Goal: Use online tool/utility

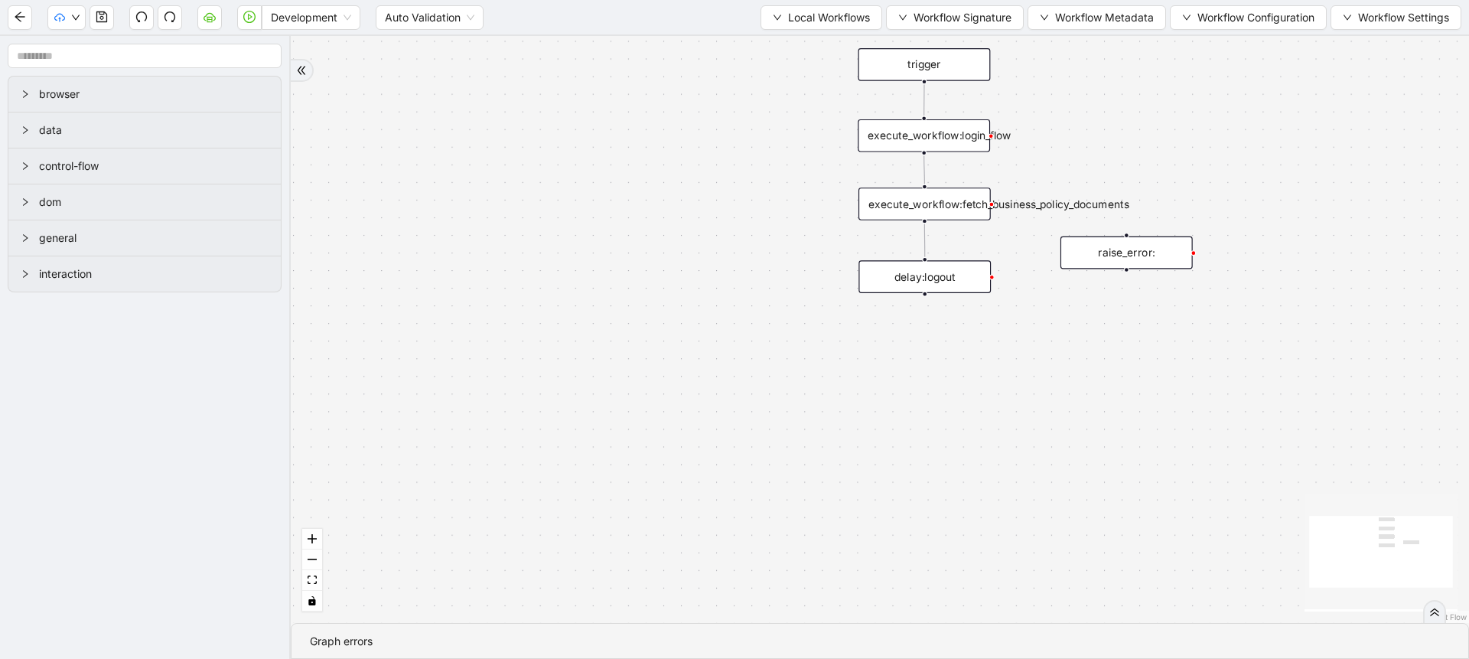
click at [744, 114] on div "trigger execute_workflow:login_flow execute_workflow:fetch_business_policy_docu…" at bounding box center [880, 329] width 1179 height 587
click at [210, 16] on icon "cloud-server" at bounding box center [209, 18] width 5 height 5
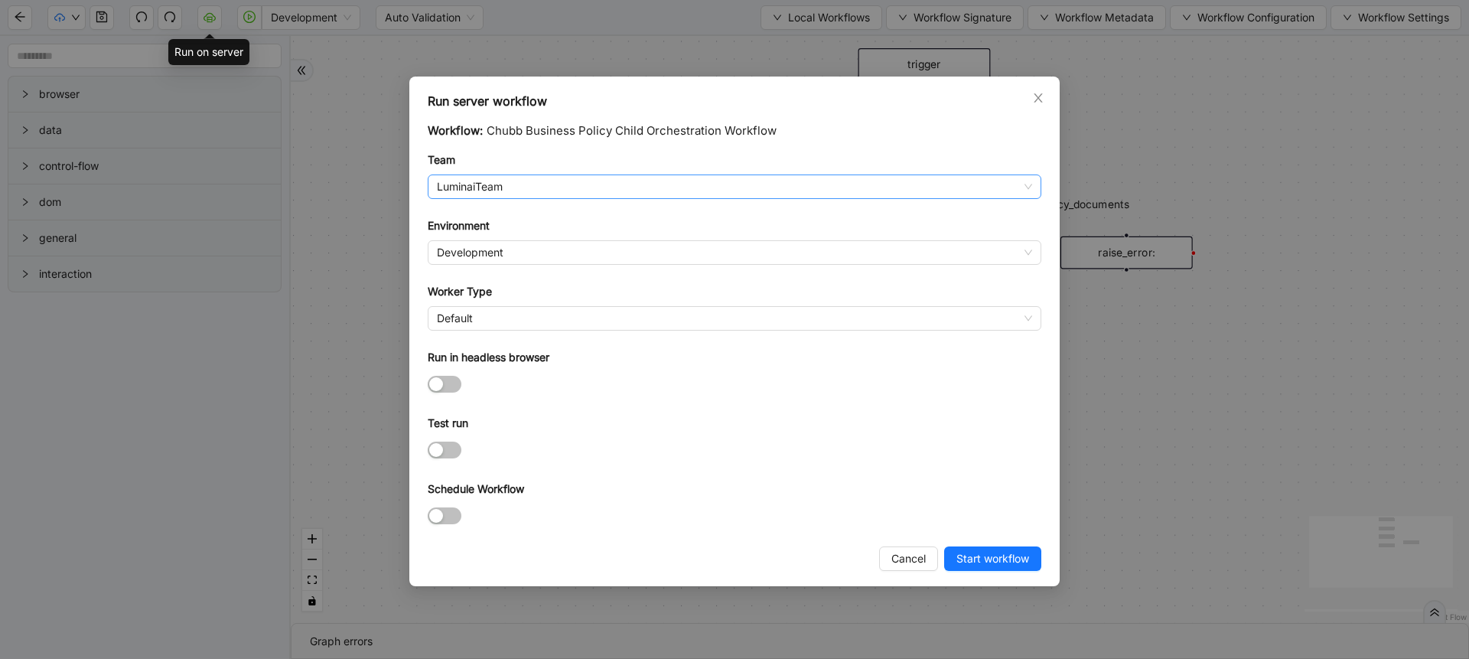
click at [489, 179] on span "LuminaiTeam" at bounding box center [734, 186] width 595 height 23
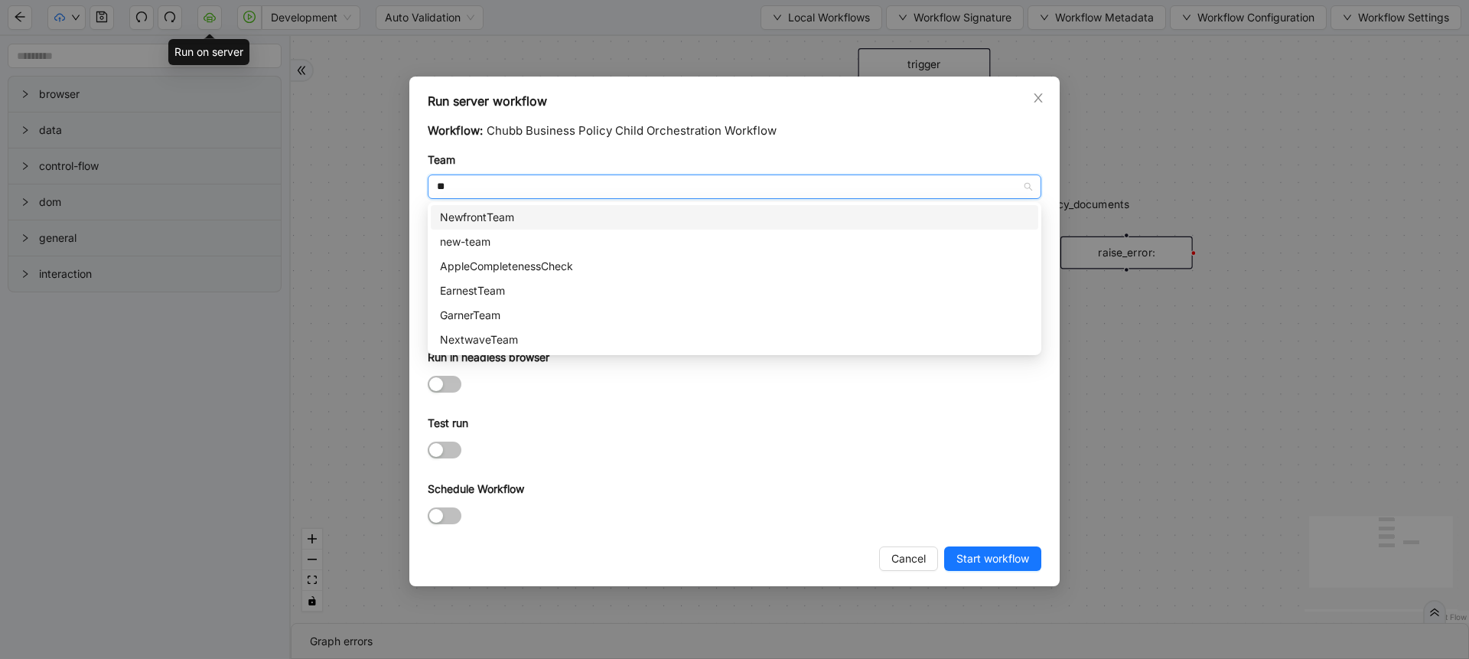
type input "***"
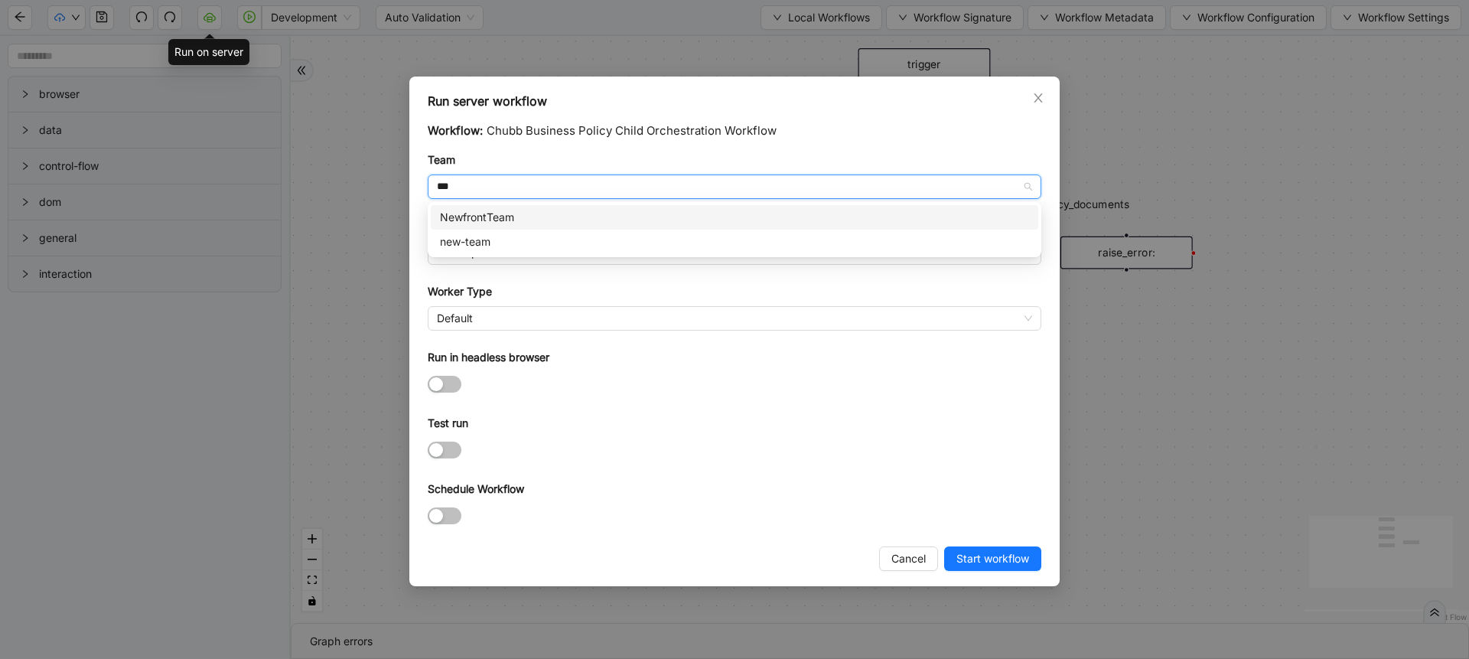
click at [494, 207] on div "NewfrontTeam" at bounding box center [735, 217] width 608 height 24
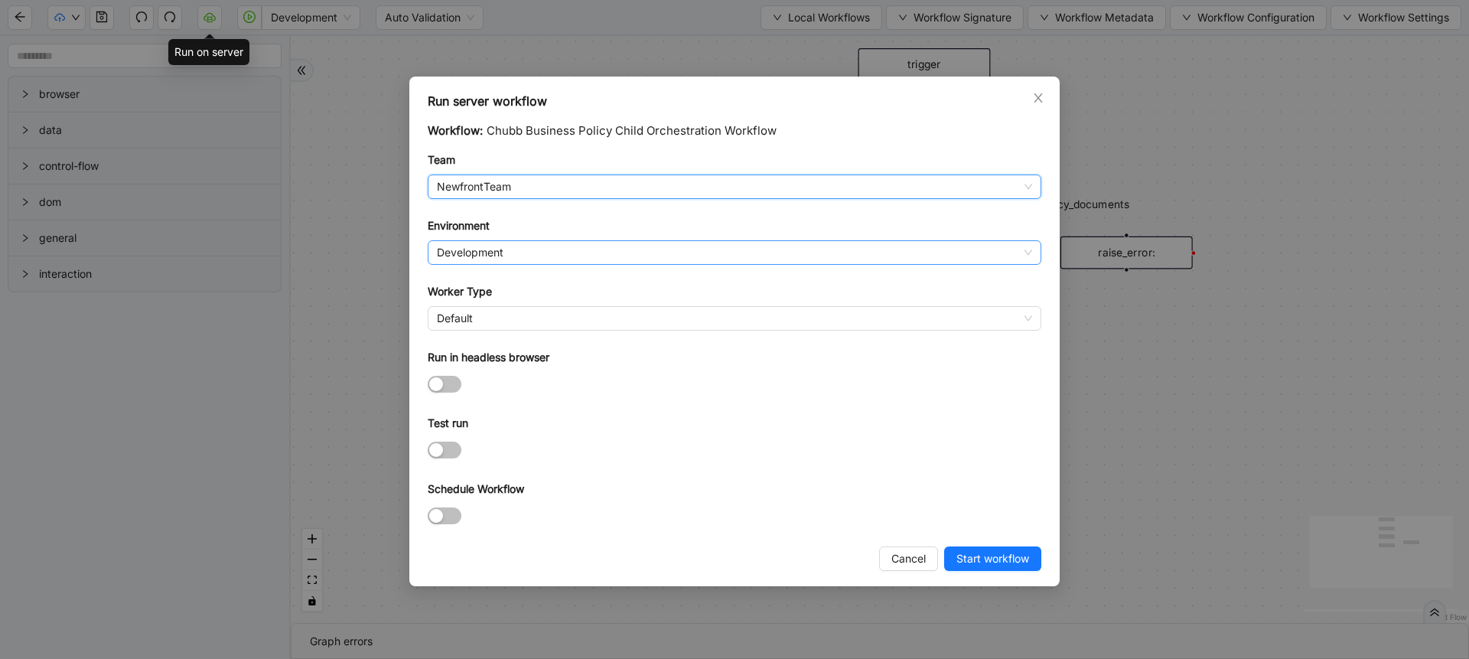
click at [483, 263] on span "Development" at bounding box center [734, 252] width 595 height 23
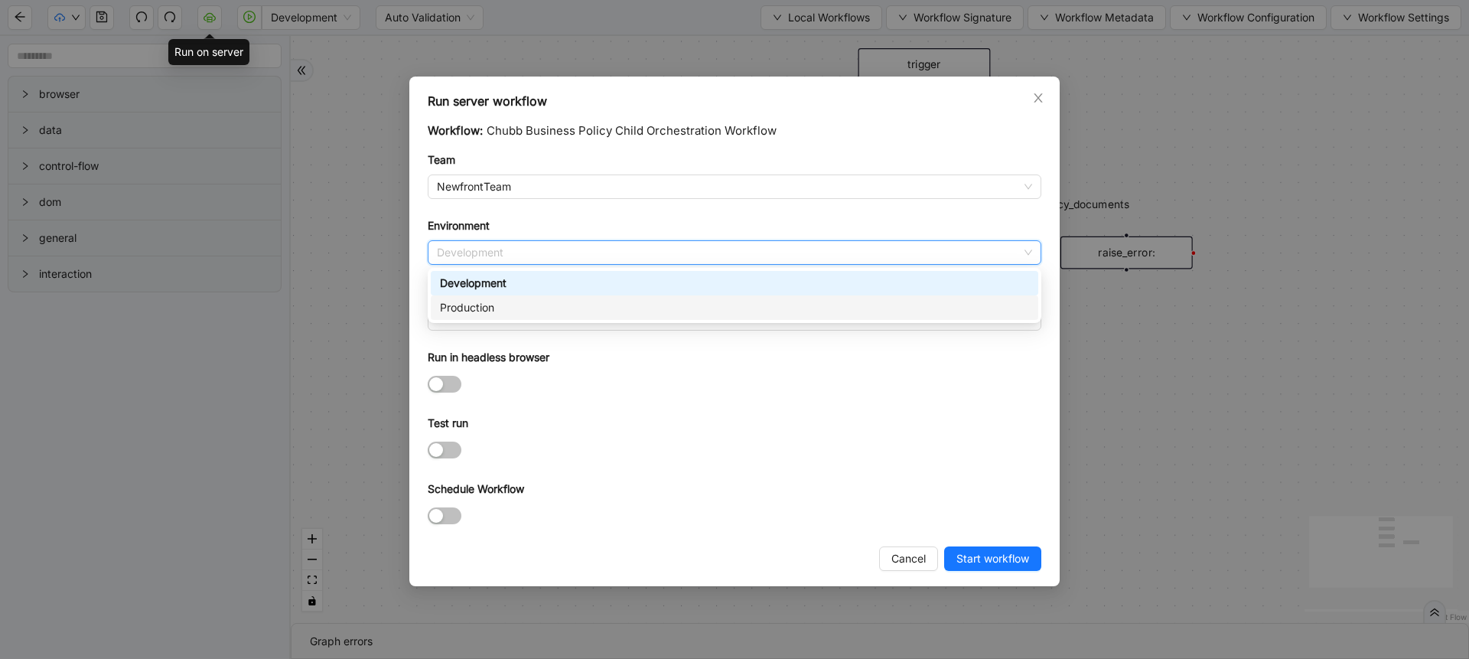
click at [483, 305] on div "Production" at bounding box center [734, 307] width 589 height 17
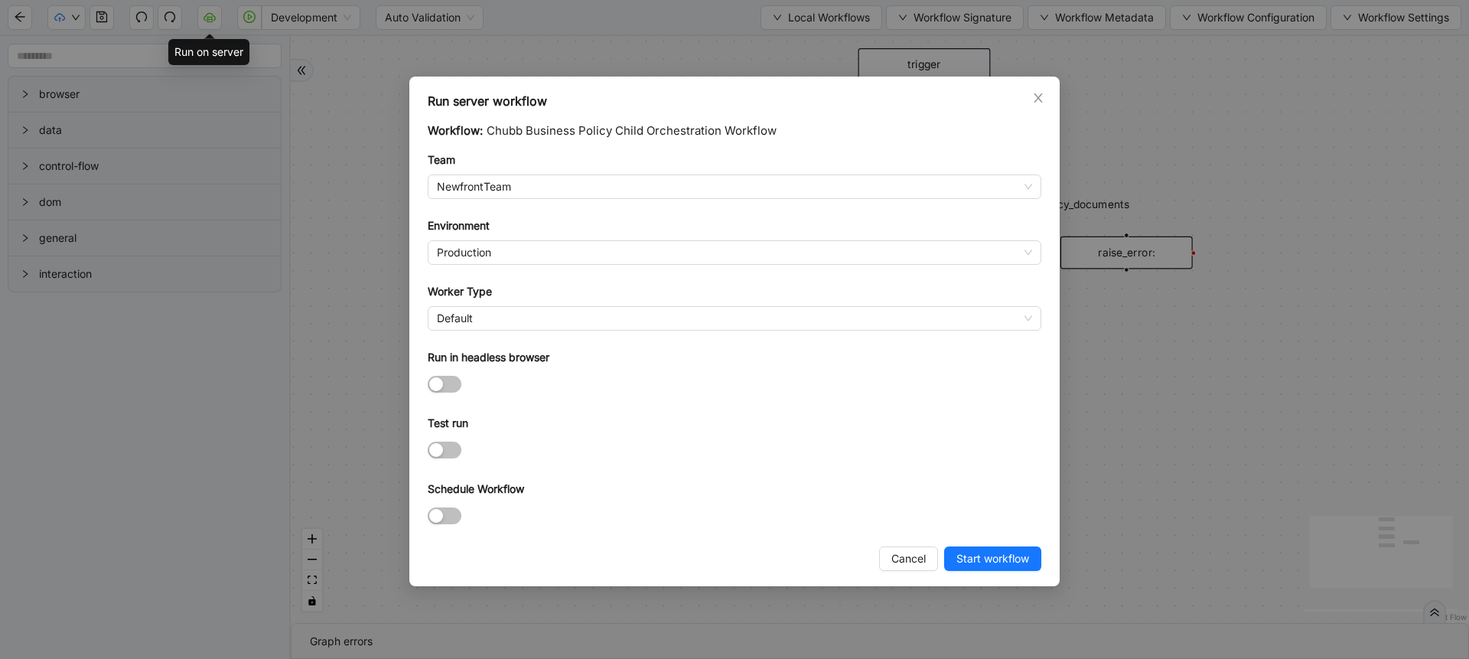
click at [478, 331] on form "Workflow: Chubb Business Policy Child Orchestration Workflow Team NewfrontTeam …" at bounding box center [735, 325] width 614 height 406
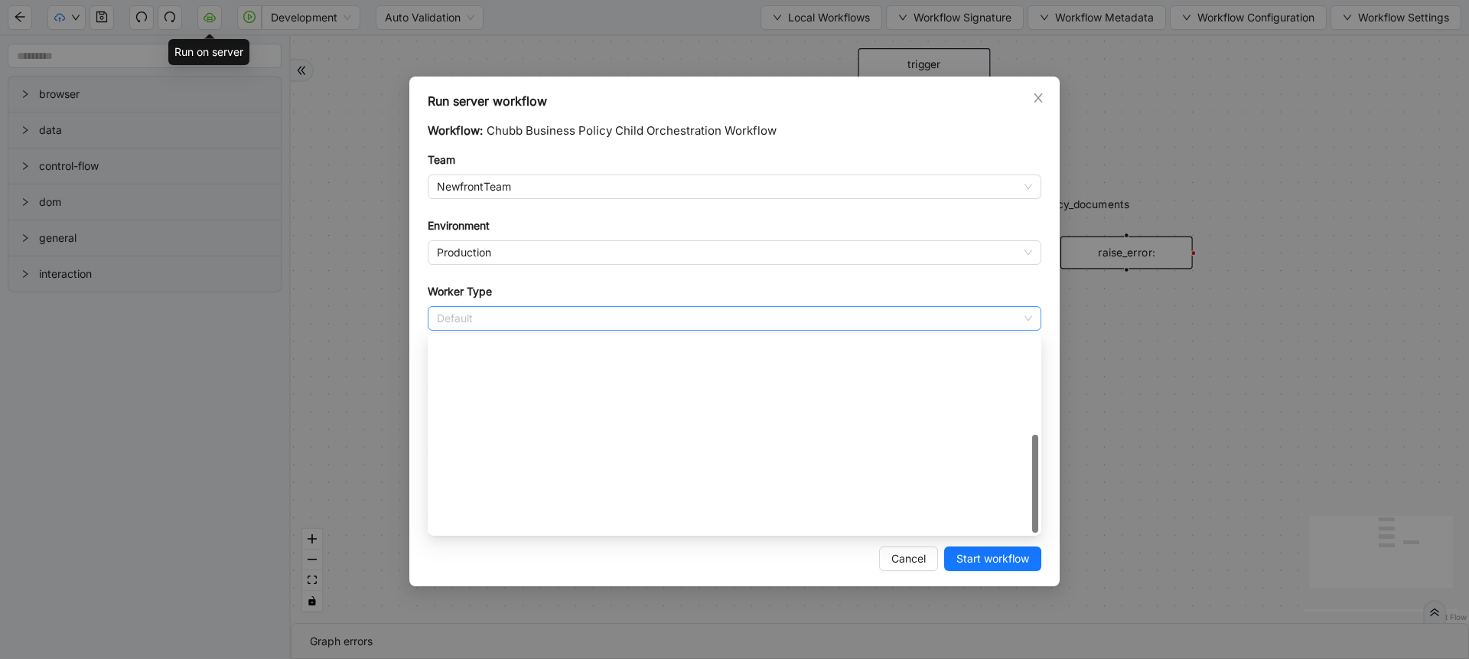
click at [484, 322] on span "Default" at bounding box center [734, 318] width 595 height 23
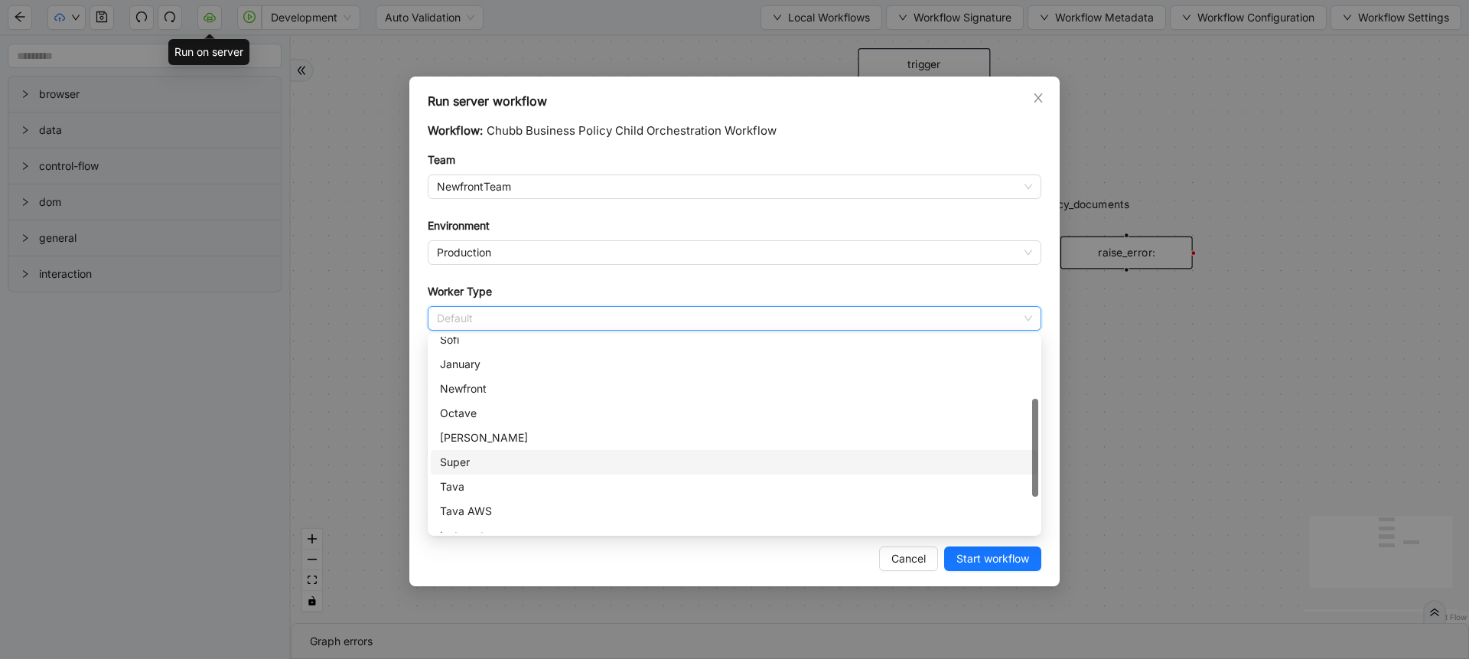
scroll to position [141, 0]
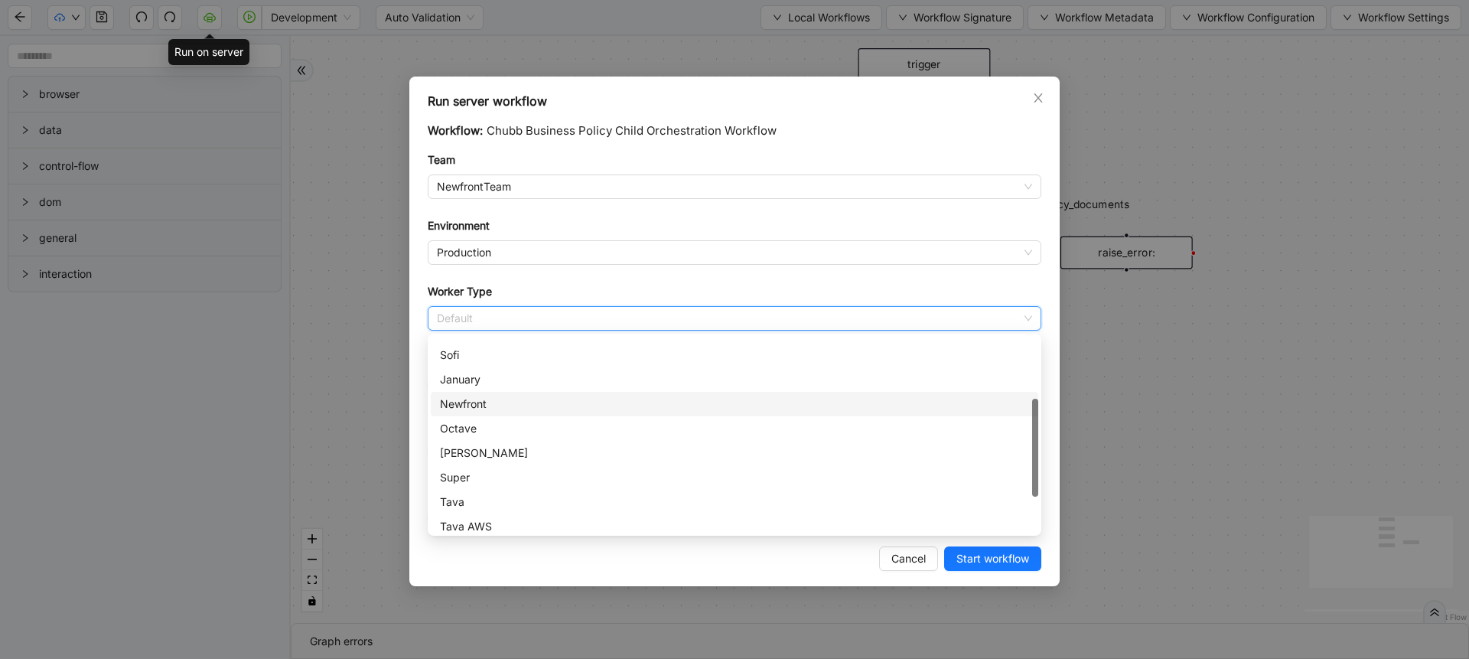
click at [482, 406] on div "Newfront" at bounding box center [734, 404] width 589 height 17
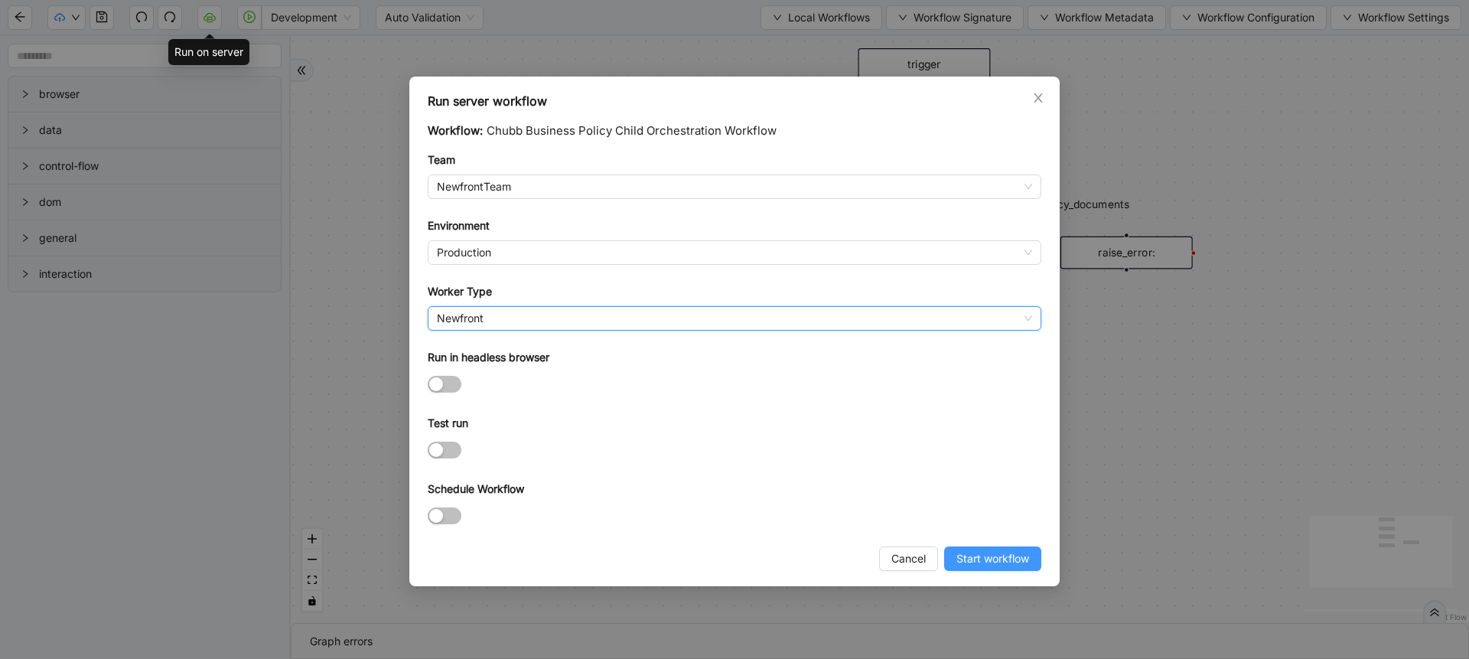
click at [983, 566] on span "Start workflow" at bounding box center [993, 558] width 73 height 17
